Goal: Task Accomplishment & Management: Manage account settings

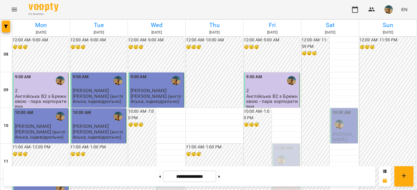
scroll to position [11, 0]
drag, startPoint x: 232, startPoint y: 176, endPoint x: 226, endPoint y: 145, distance: 31.8
click at [220, 176] on button at bounding box center [218, 176] width 1 height 13
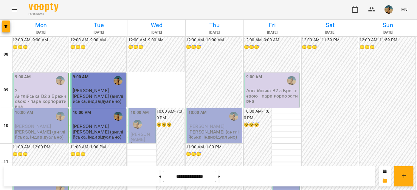
scroll to position [195, 0]
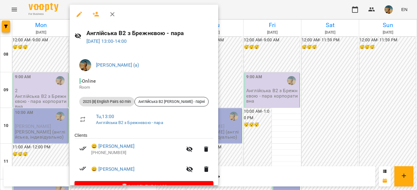
click at [57, 105] on div at bounding box center [208, 95] width 417 height 190
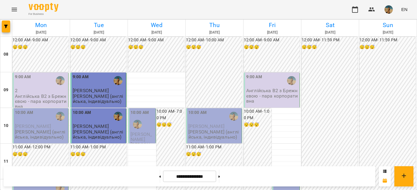
scroll to position [383, 0]
click at [159, 181] on button at bounding box center [159, 176] width 1 height 13
type input "**********"
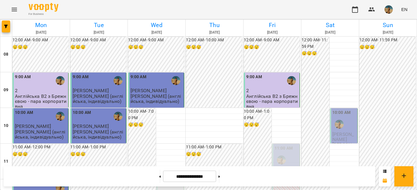
scroll to position [139, 0]
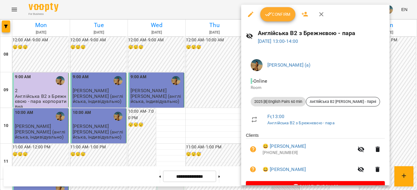
click at [277, 20] on button "Confirm" at bounding box center [277, 14] width 35 height 14
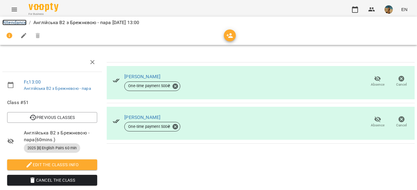
click at [13, 24] on link "Attendance" at bounding box center [14, 23] width 24 height 6
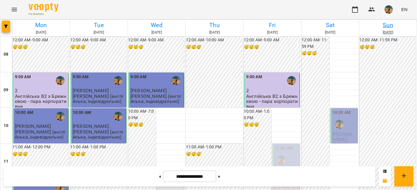
scroll to position [108, 0]
click at [393, 4] on button "button" at bounding box center [388, 9] width 15 height 15
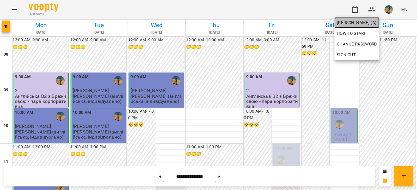
drag, startPoint x: 354, startPoint y: 23, endPoint x: 349, endPoint y: 24, distance: 4.9
click at [354, 23] on span "[PERSON_NAME] (а)" at bounding box center [357, 22] width 40 height 7
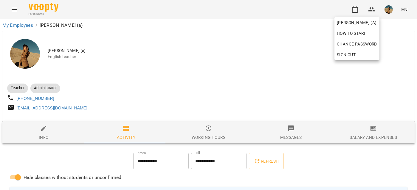
click at [155, 83] on div at bounding box center [208, 95] width 417 height 190
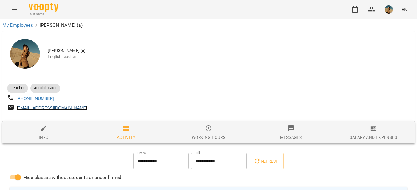
click at [79, 110] on link "[EMAIL_ADDRESS][DOMAIN_NAME]" at bounding box center [52, 108] width 71 height 5
click at [29, 53] on img at bounding box center [25, 54] width 30 height 30
click at [386, 9] on img "button" at bounding box center [388, 9] width 8 height 8
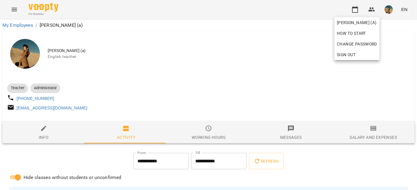
click at [244, 48] on div at bounding box center [208, 95] width 417 height 190
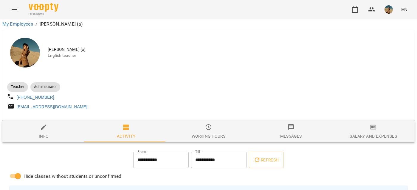
scroll to position [9, 0]
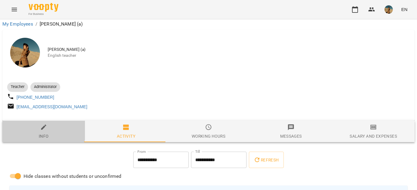
click at [39, 124] on span "Info" at bounding box center [43, 132] width 75 height 16
select select "**"
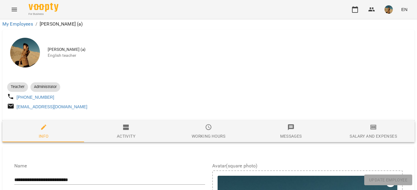
scroll to position [202, 0]
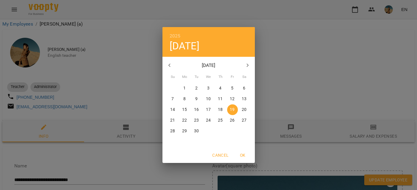
click at [218, 66] on p "[DATE]" at bounding box center [208, 65] width 64 height 7
click at [204, 67] on p "[DATE]" at bounding box center [208, 65] width 64 height 7
click at [186, 99] on span "8" at bounding box center [184, 99] width 11 height 6
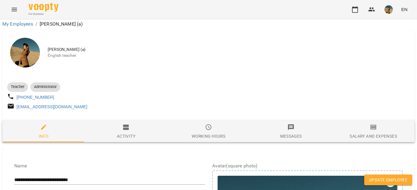
type input "**********"
click at [390, 181] on span "Update Employee" at bounding box center [388, 180] width 38 height 7
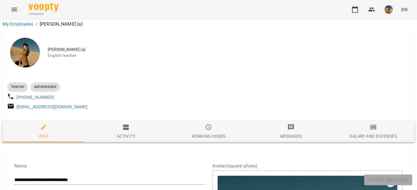
click at [14, 8] on icon "Menu" at bounding box center [14, 10] width 5 height 4
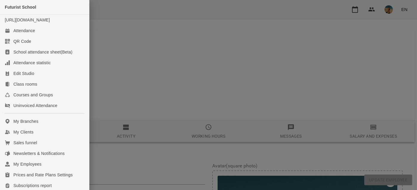
click at [161, 58] on div at bounding box center [208, 95] width 417 height 190
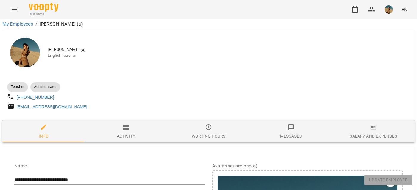
scroll to position [381, 0]
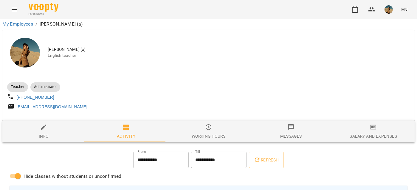
scroll to position [46, 0]
